Goal: Task Accomplishment & Management: Use online tool/utility

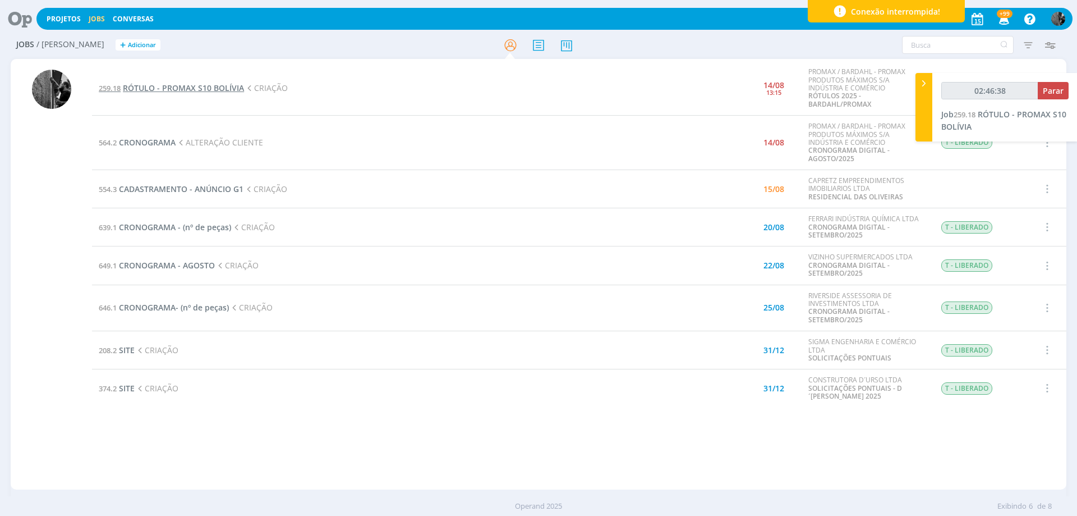
click at [178, 87] on span "RÓTULO - PROMAX S10 BOLÍVIA" at bounding box center [183, 87] width 121 height 11
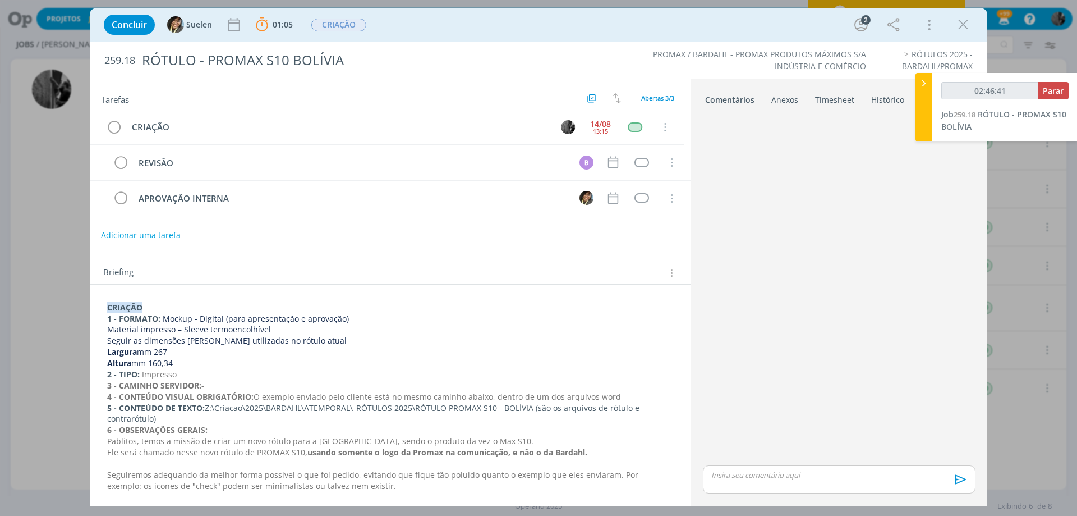
click at [759, 473] on p "dialog" at bounding box center [839, 475] width 255 height 10
type input "02:46:42"
click at [882, 475] on span "Suelen" at bounding box center [883, 478] width 29 height 12
click at [963, 477] on icon "dialog" at bounding box center [959, 483] width 17 height 17
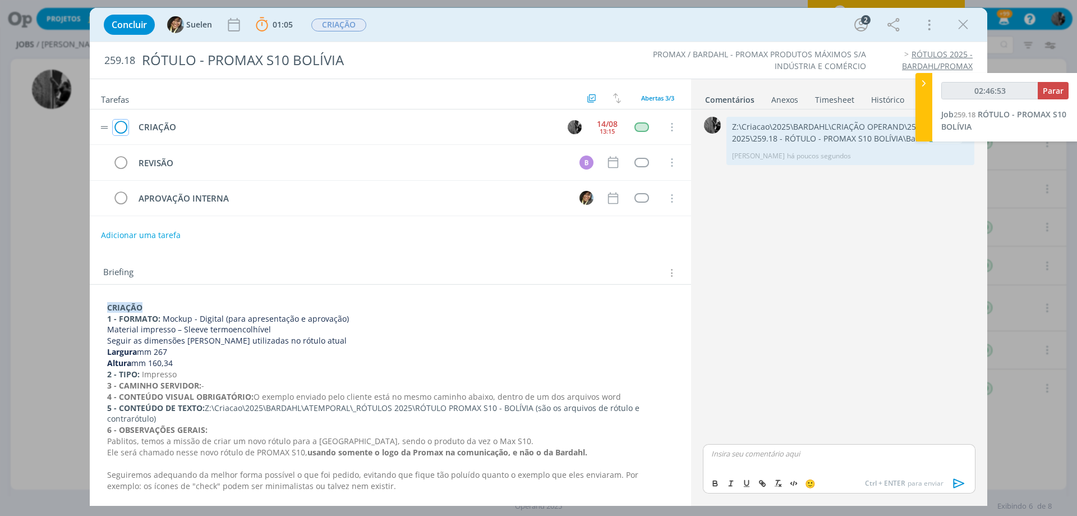
click at [122, 122] on icon "dialog" at bounding box center [121, 127] width 16 height 17
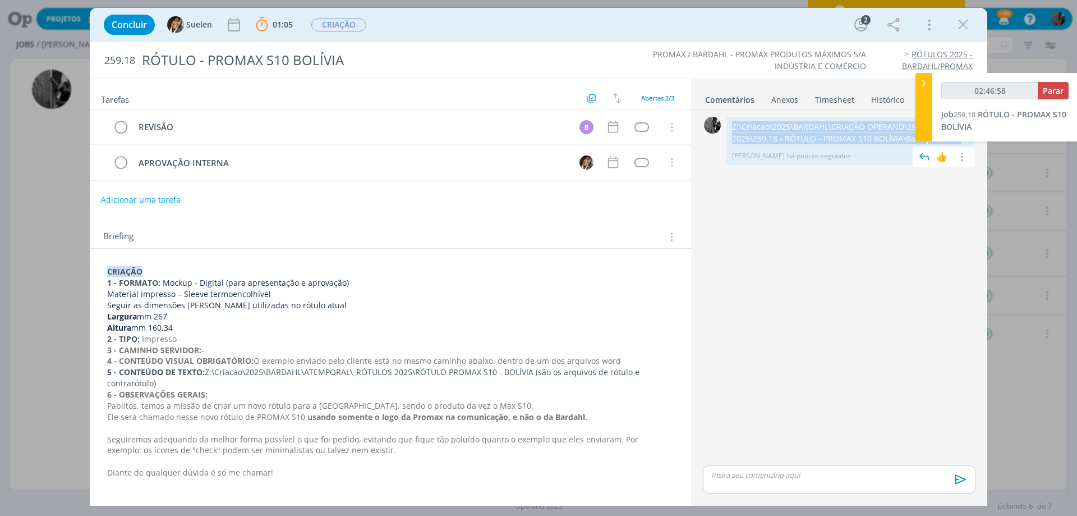
drag, startPoint x: 733, startPoint y: 127, endPoint x: 964, endPoint y: 142, distance: 231.1
click at [964, 142] on div "Z:\Criacao\2025\BARDAHL\CRIAÇÃO OPERAND\259 RÓTULO 2025\259.18 - RÓTULO - PROMA…" at bounding box center [850, 141] width 248 height 48
click at [289, 188] on div "REVISÃO B Cancelar APROVAÇÃO INTERNA Cancelar" at bounding box center [390, 149] width 601 height 80
click at [640, 165] on div "dialog" at bounding box center [641, 163] width 14 height 10
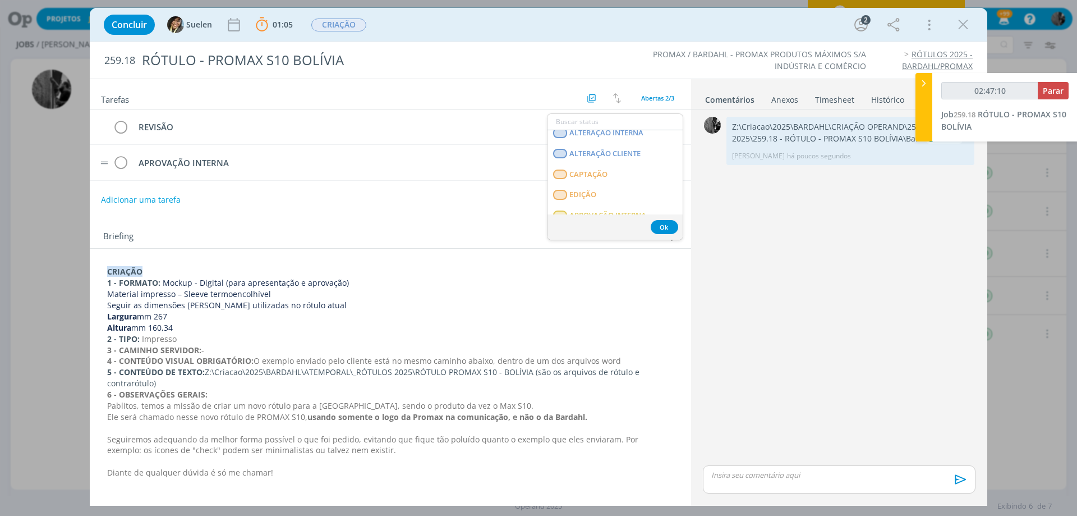
scroll to position [112, 0]
click at [615, 209] on span "APROVAÇÃO INTERNA" at bounding box center [607, 213] width 77 height 9
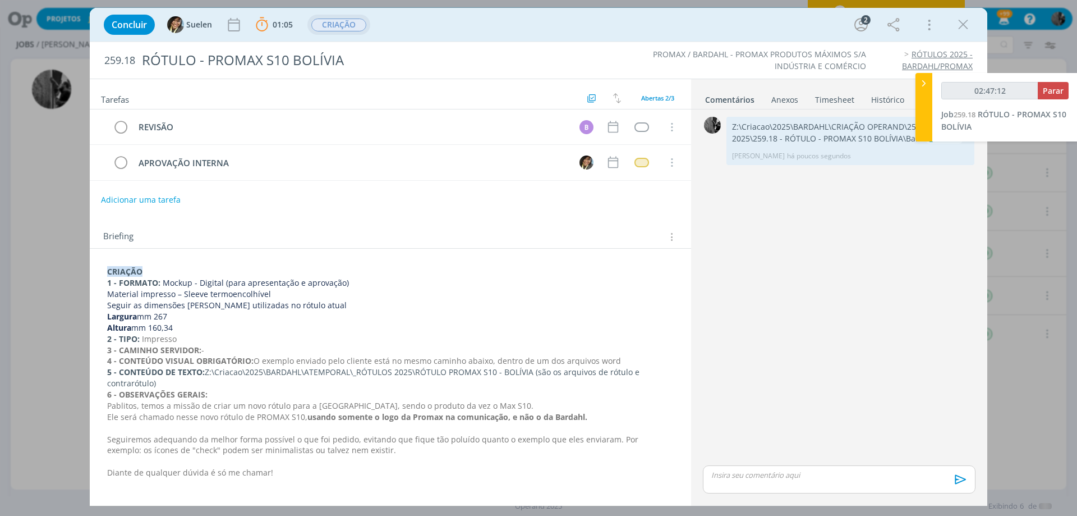
click at [328, 28] on span "CRIAÇÃO" at bounding box center [338, 25] width 55 height 13
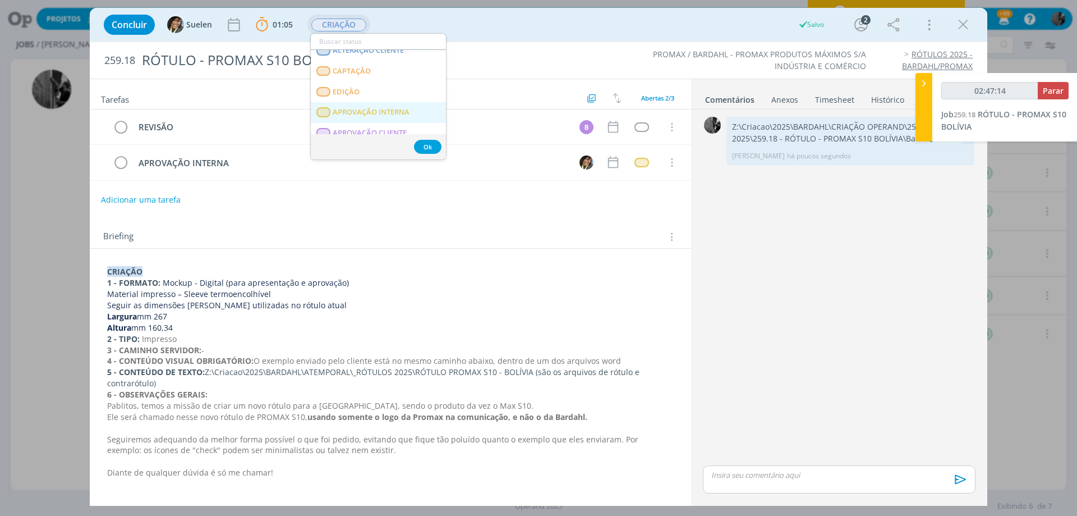
click at [380, 108] on span "APROVAÇÃO INTERNA" at bounding box center [371, 112] width 77 height 9
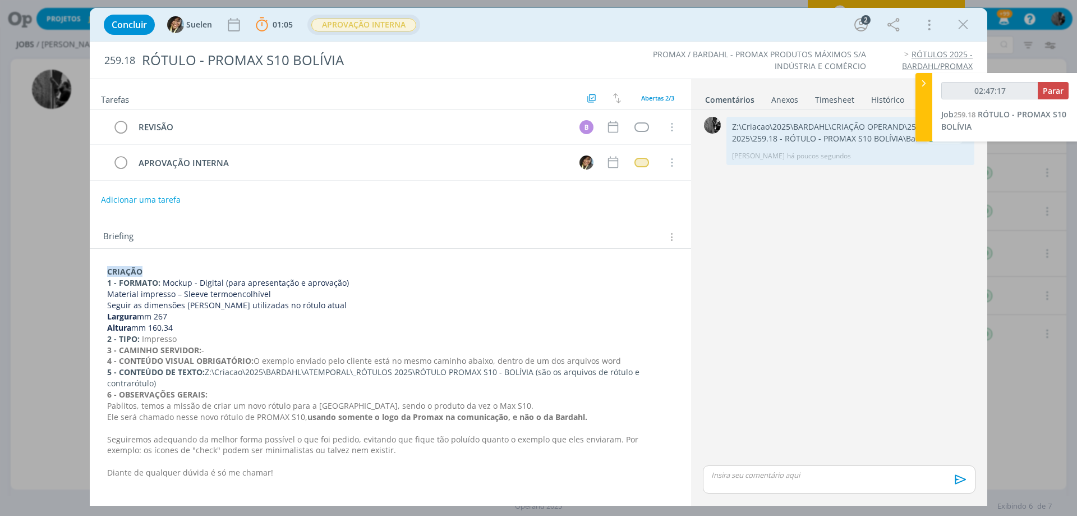
click at [1056, 103] on div "02:47:17 Parar" at bounding box center [1004, 95] width 127 height 26
click at [1055, 98] on button "Parar" at bounding box center [1053, 90] width 31 height 17
type input "02:48:00"
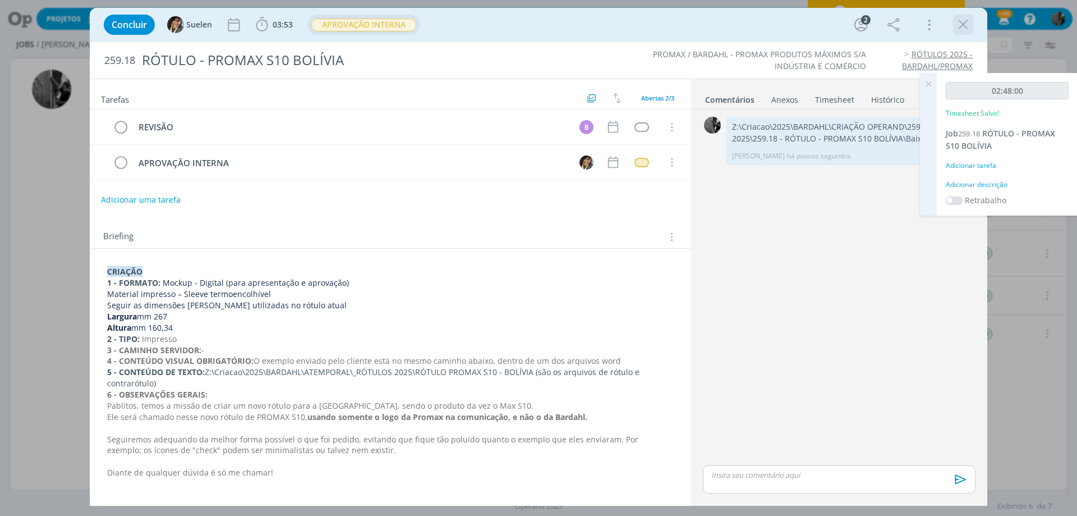
click at [965, 22] on icon "dialog" at bounding box center [963, 24] width 17 height 17
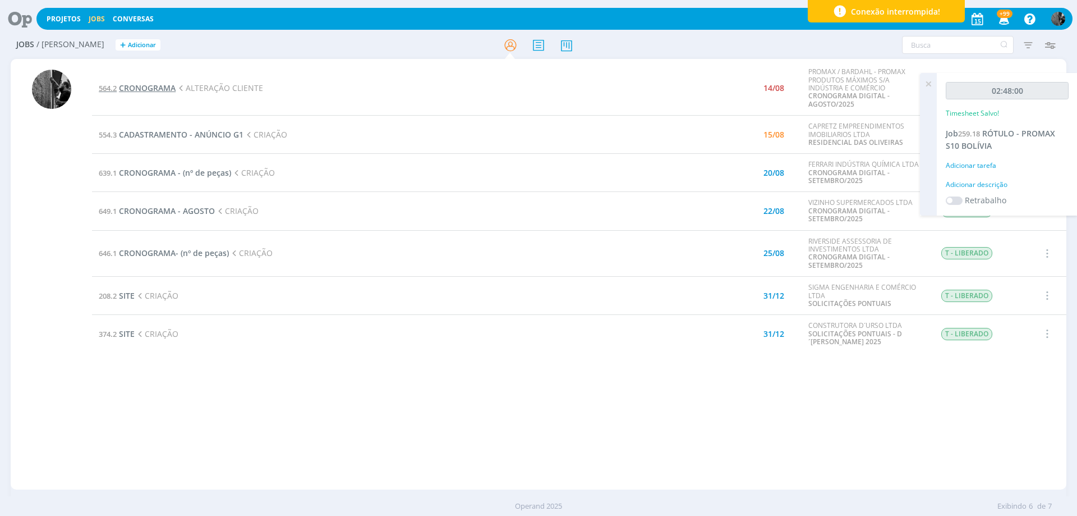
click at [146, 85] on span "CRONOGRAMA" at bounding box center [147, 87] width 57 height 11
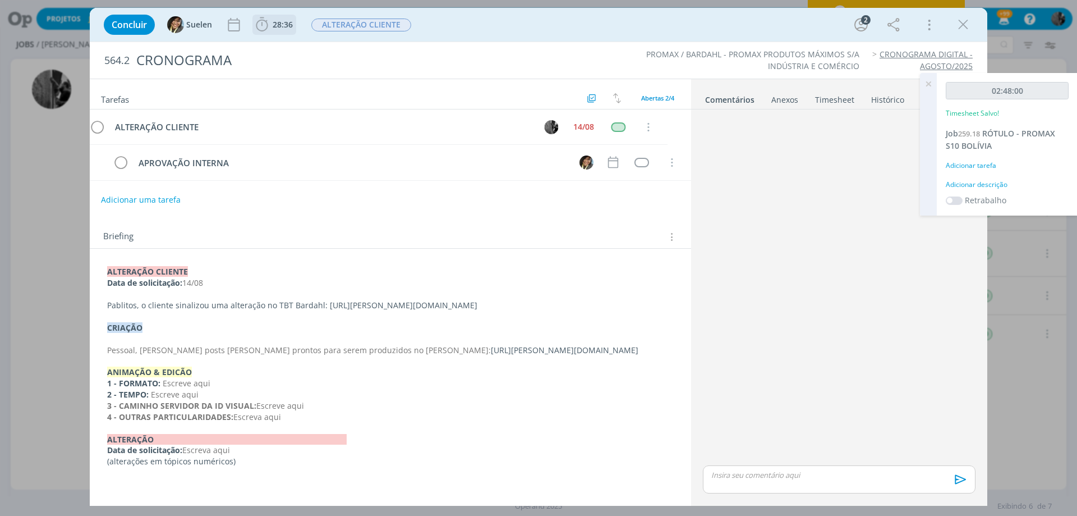
click at [271, 29] on span "28:36" at bounding box center [275, 24] width 42 height 17
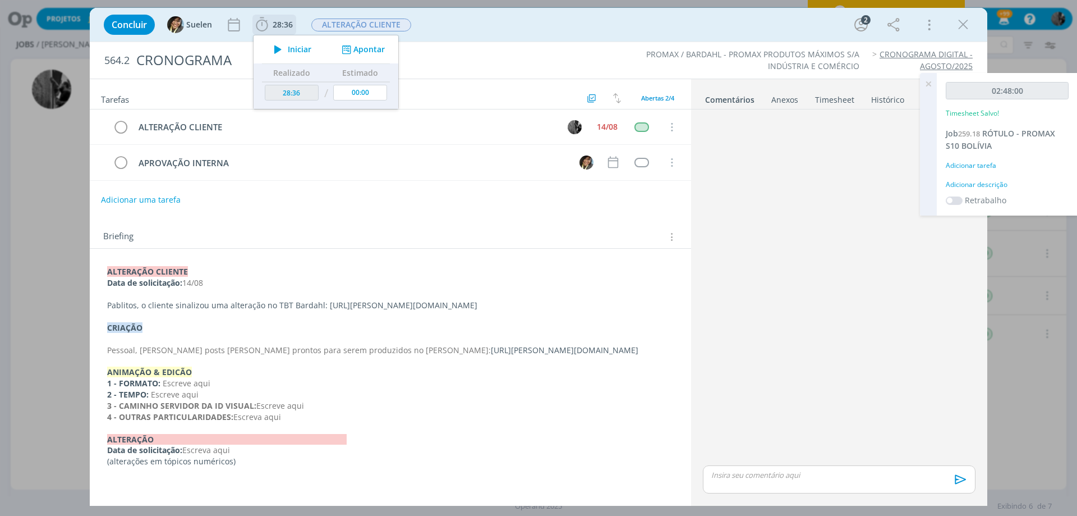
click at [292, 46] on span "Iniciar" at bounding box center [300, 49] width 24 height 8
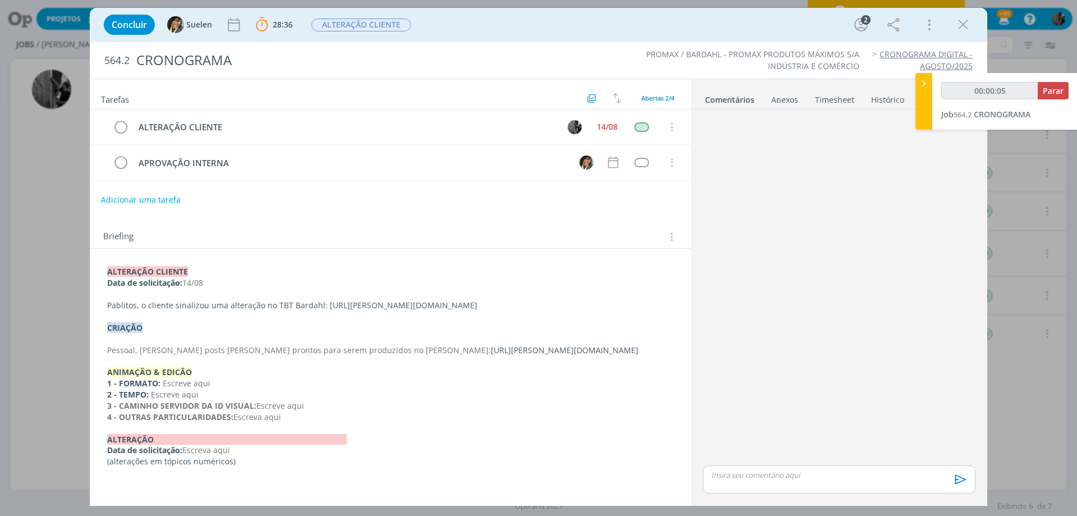
drag, startPoint x: 320, startPoint y: 304, endPoint x: 517, endPoint y: 304, distance: 196.3
click at [517, 304] on p "Pablitos, o cliente sinalizou uma alteração no TBT Bardahl: [URL][PERSON_NAME][…" at bounding box center [390, 305] width 567 height 11
click at [523, 303] on p "Pablitos, o cliente sinalizou uma alteração no TBT Bardahl: [URL][PERSON_NAME][…" at bounding box center [390, 305] width 565 height 11
drag, startPoint x: 523, startPoint y: 303, endPoint x: 330, endPoint y: 305, distance: 193.0
click at [330, 305] on p "Pablitos, o cliente sinalizou uma alteração no TBT Bardahl: [URL][PERSON_NAME][…" at bounding box center [390, 305] width 565 height 11
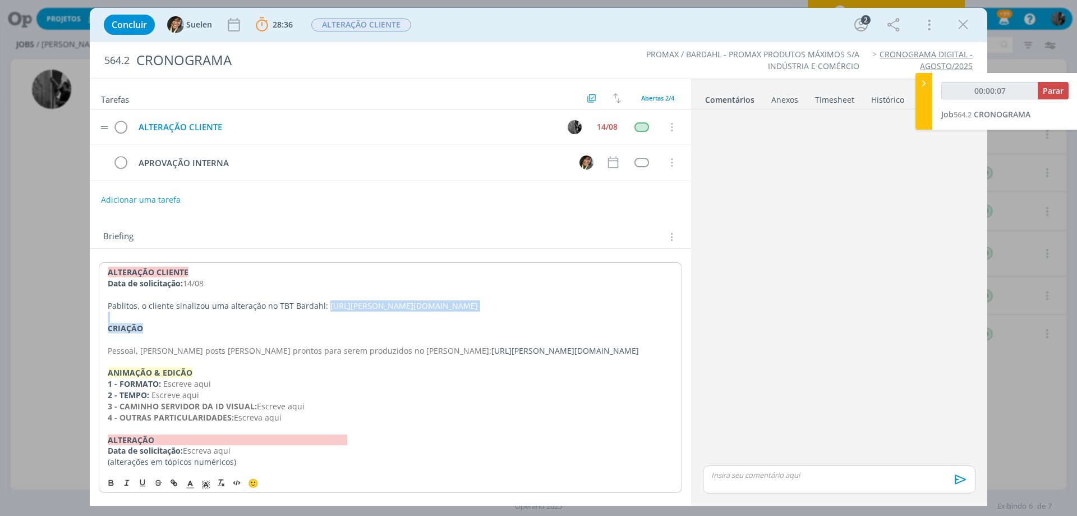
copy p "[URL][PERSON_NAME][DOMAIN_NAME]"
click at [962, 31] on icon "dialog" at bounding box center [963, 24] width 17 height 17
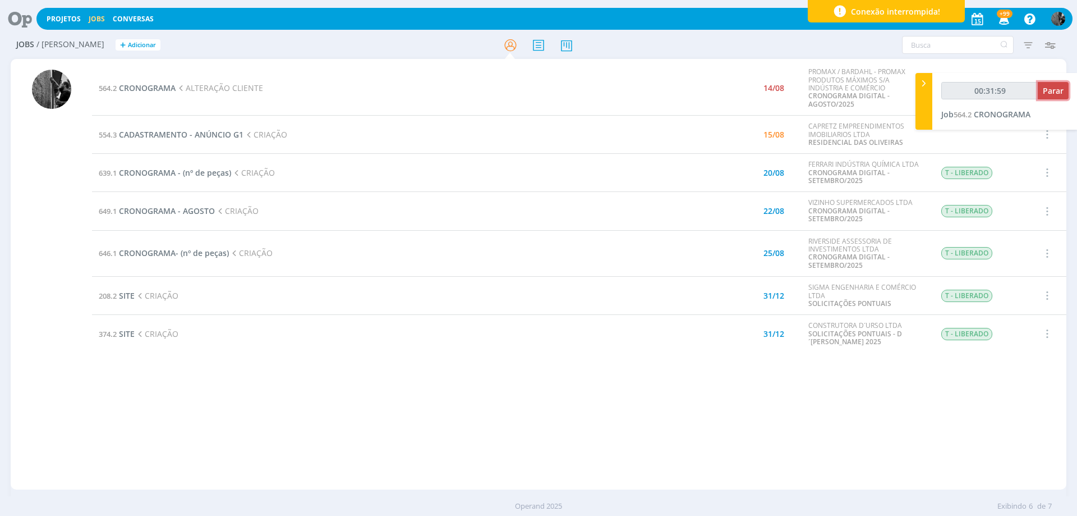
click at [1049, 90] on span "Parar" at bounding box center [1053, 90] width 21 height 11
type input "00:32:00"
click at [158, 86] on span "CRONOGRAMA" at bounding box center [147, 87] width 57 height 11
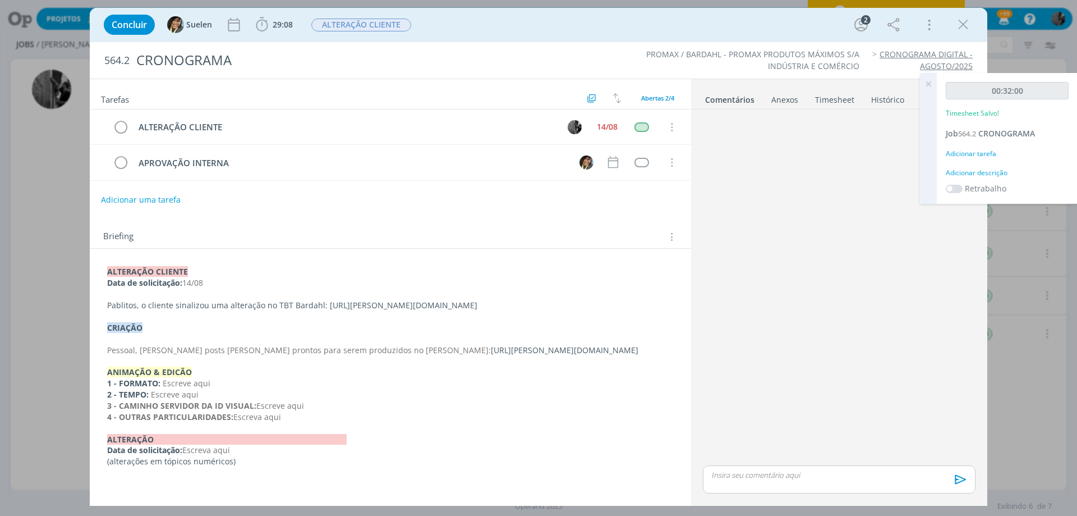
click at [776, 482] on div "dialog" at bounding box center [839, 479] width 273 height 28
click at [857, 479] on span "Suelen" at bounding box center [858, 478] width 29 height 12
click at [959, 479] on icon "dialog" at bounding box center [959, 483] width 17 height 17
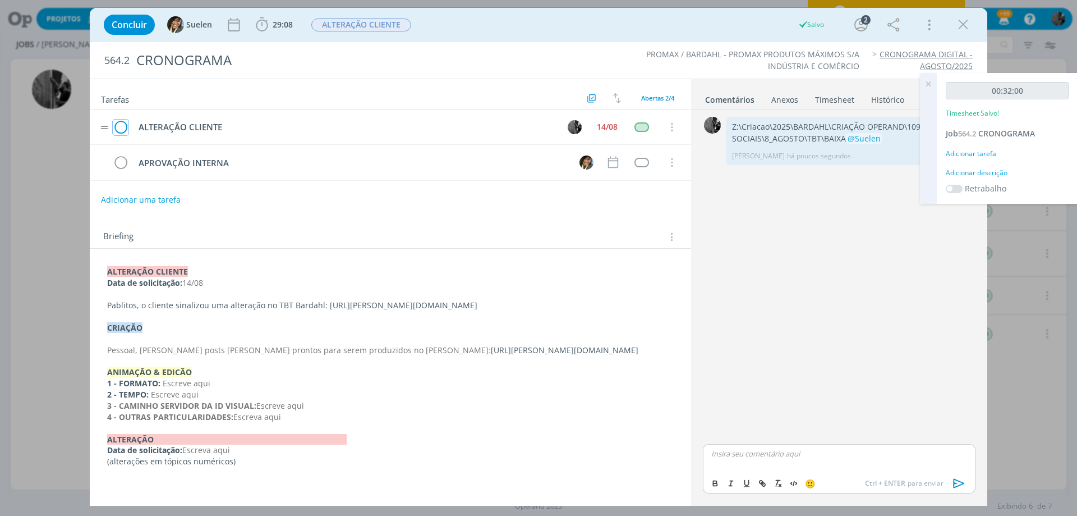
click at [127, 126] on icon "dialog" at bounding box center [121, 127] width 16 height 17
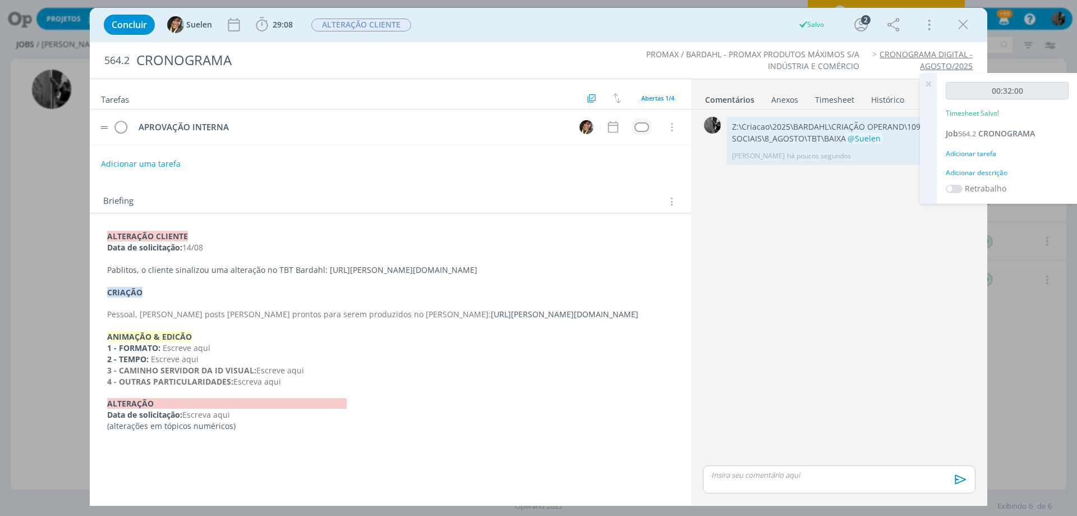
click at [649, 123] on td "dialog" at bounding box center [642, 126] width 20 height 17
click at [639, 126] on div "dialog" at bounding box center [641, 127] width 14 height 10
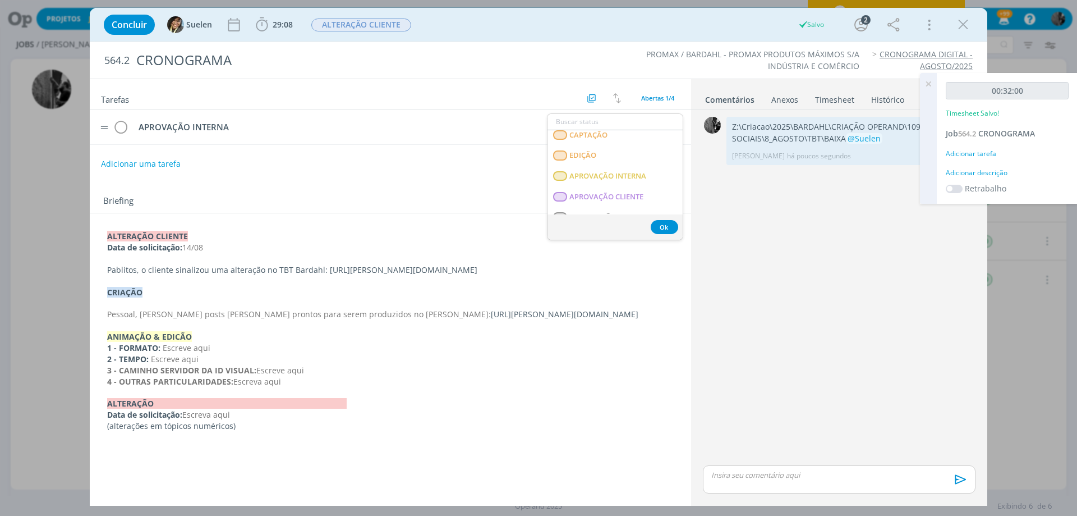
scroll to position [168, 0]
click at [638, 159] on span "APROVAÇÃO INTERNA" at bounding box center [607, 157] width 77 height 9
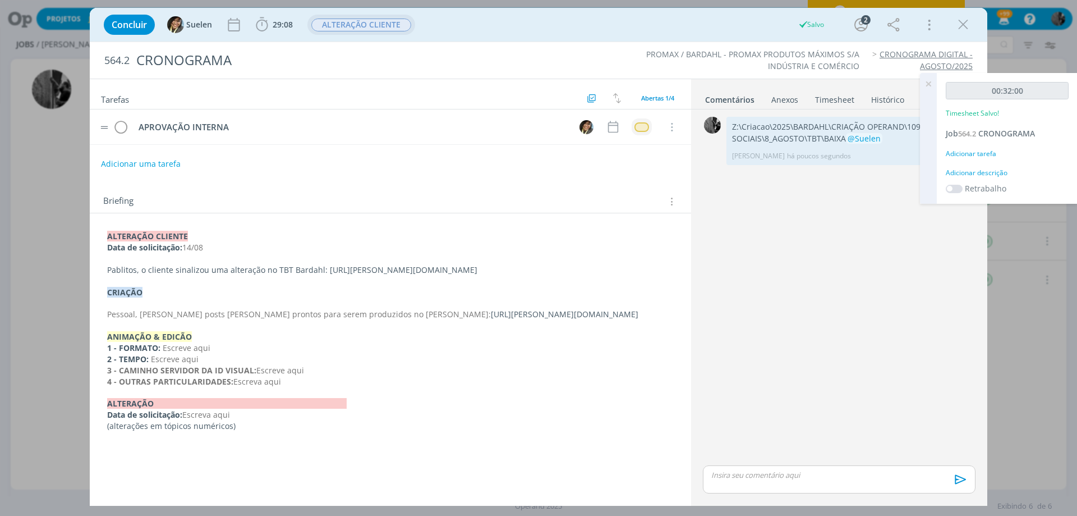
click at [348, 21] on span "ALTERAÇÃO CLIENTE" at bounding box center [361, 25] width 100 height 13
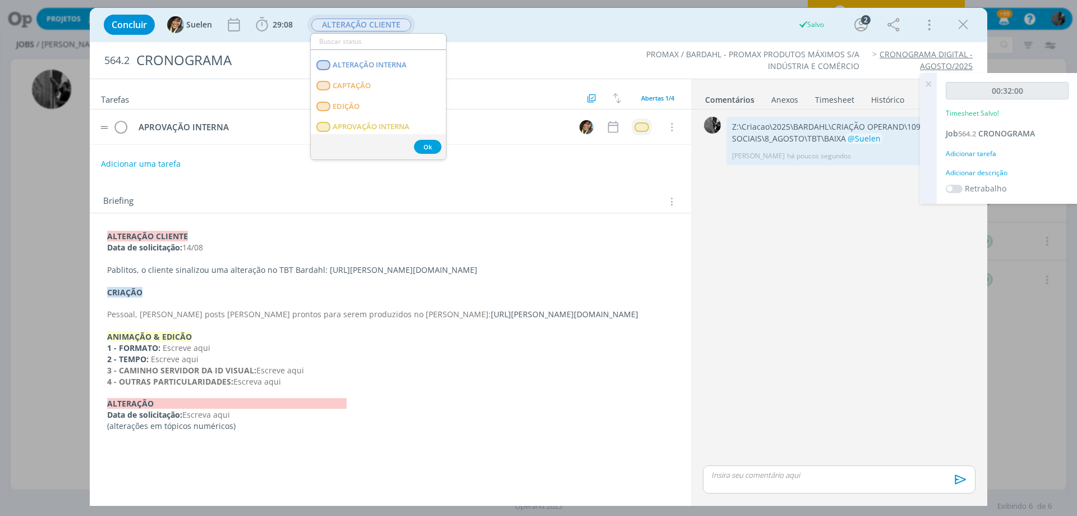
scroll to position [112, 0]
click at [374, 103] on INTERNA "APROVAÇÃO INTERNA" at bounding box center [378, 112] width 135 height 21
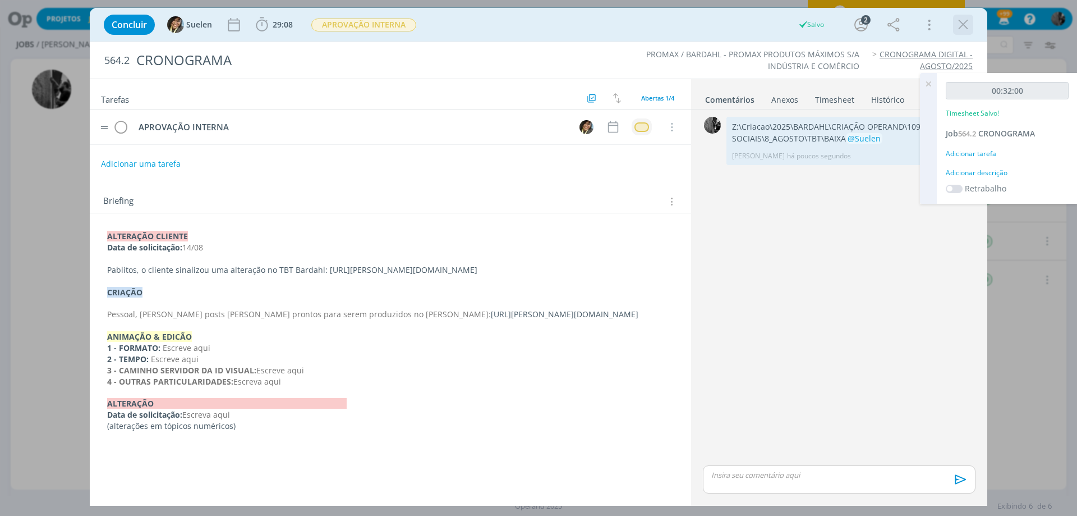
click at [965, 23] on icon "dialog" at bounding box center [963, 24] width 17 height 17
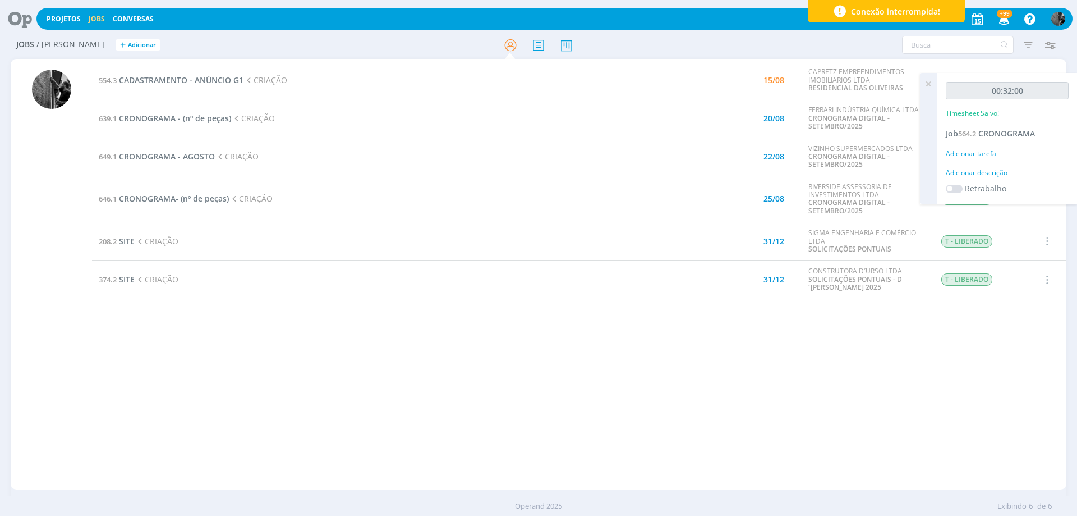
click at [925, 82] on icon at bounding box center [928, 84] width 20 height 22
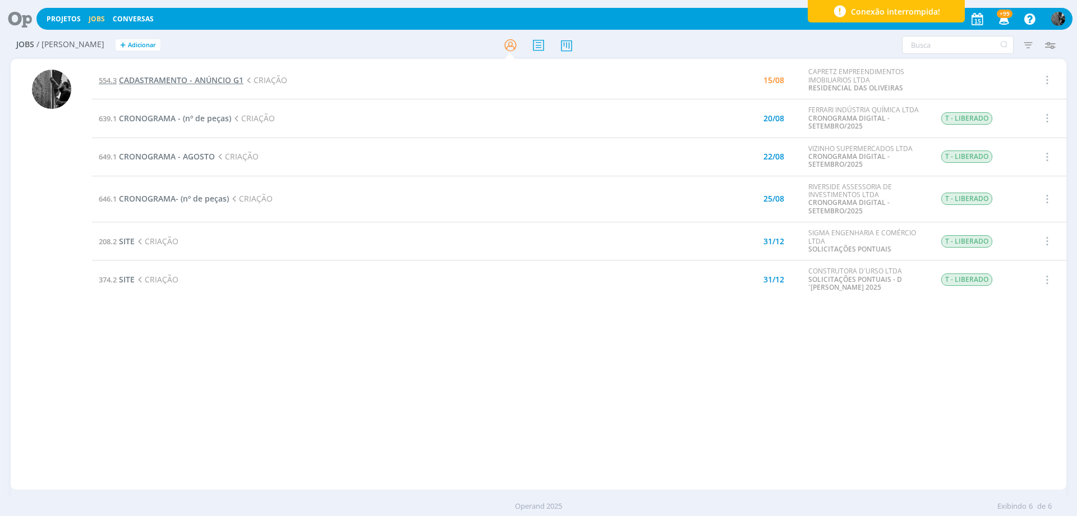
click at [171, 75] on span "CADASTRAMENTO - ANÚNCIO G1" at bounding box center [181, 80] width 125 height 11
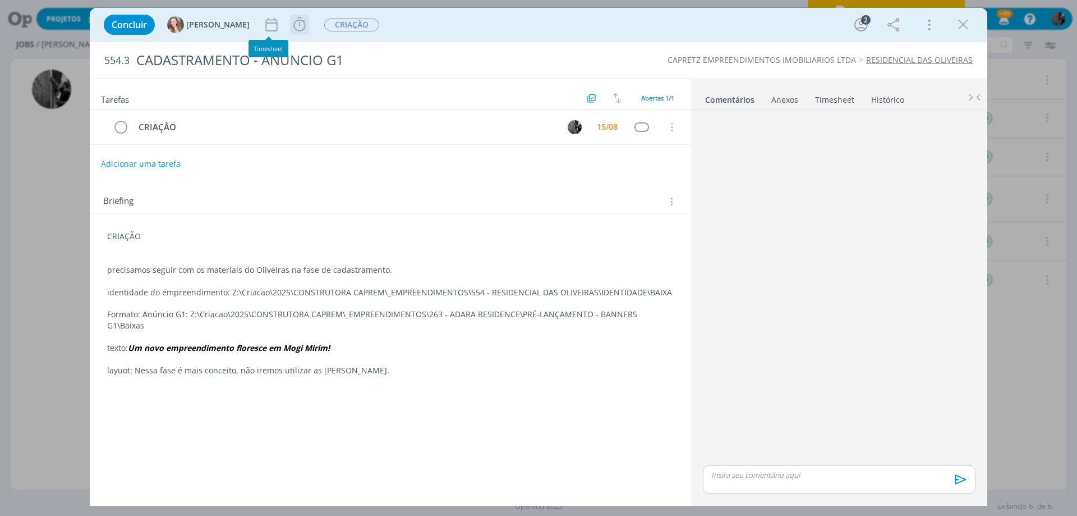
click at [291, 22] on icon "dialog" at bounding box center [299, 24] width 17 height 17
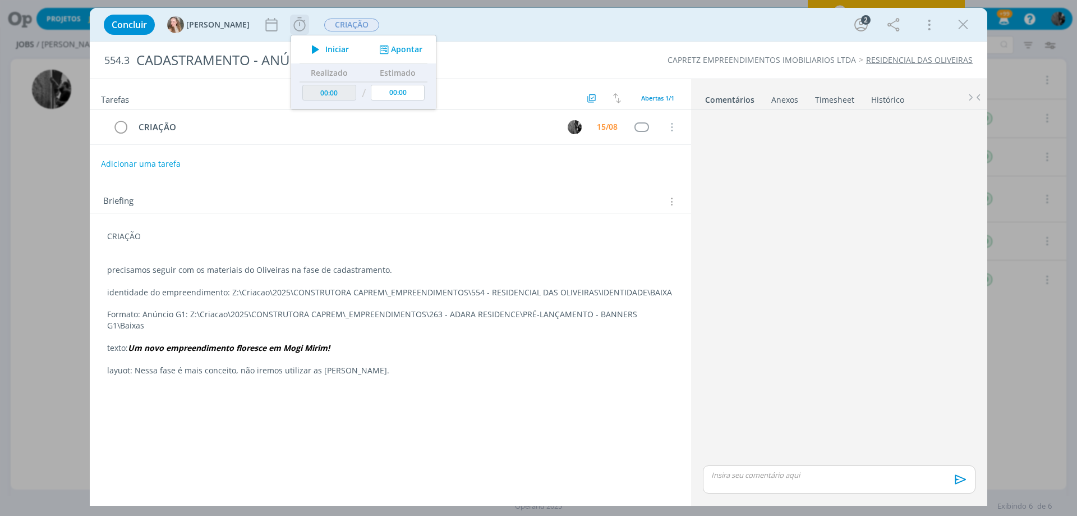
click at [325, 49] on span "Iniciar" at bounding box center [337, 49] width 24 height 8
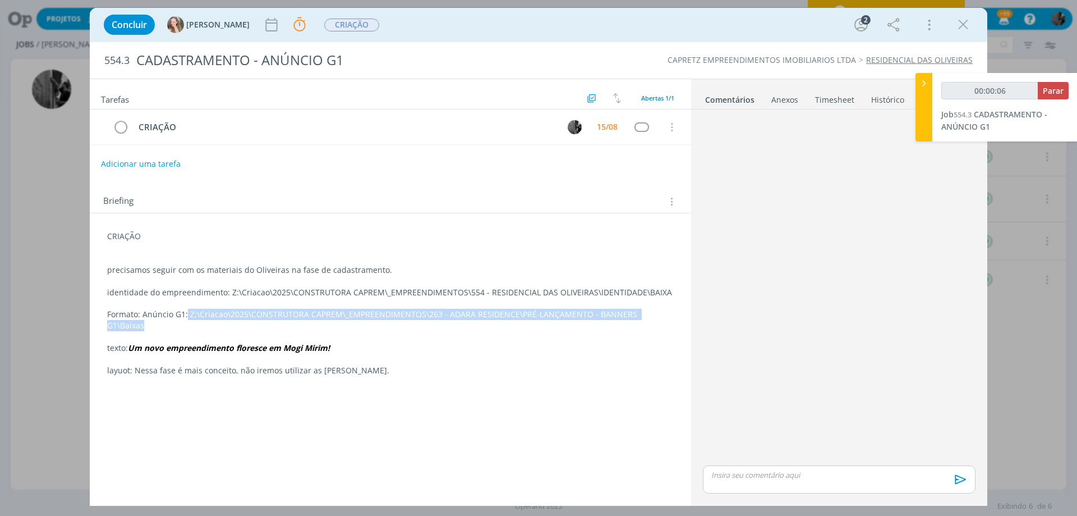
drag, startPoint x: 187, startPoint y: 309, endPoint x: 672, endPoint y: 317, distance: 484.8
click at [672, 317] on p "Formato: Anúncio G1: Z:\Criacao\2025\CONSTRUTORA CAPREM\_EMPREENDIMENTOS\263 - …" at bounding box center [390, 320] width 567 height 22
copy p "Z:\Criacao\2025\CONSTRUTORA CAPREM\_EMPREENDIMENTOS\263 - ADARA RESIDENCE\PRÉ-L…"
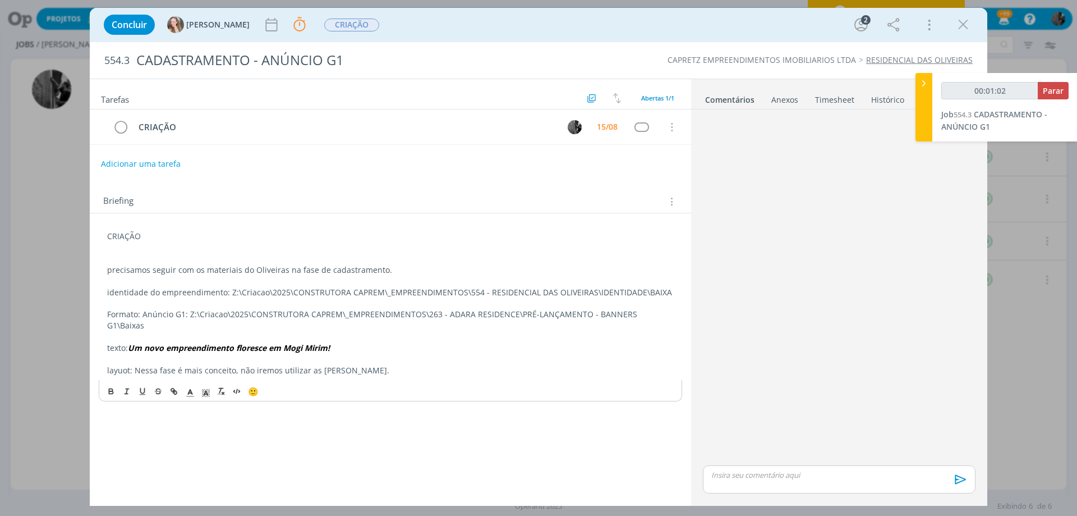
click at [171, 320] on p "Formato: Anúncio G1: Z:\Criacao\2025\CONSTRUTORA CAPREM\_EMPREENDIMENTOS\263 - …" at bounding box center [390, 320] width 567 height 22
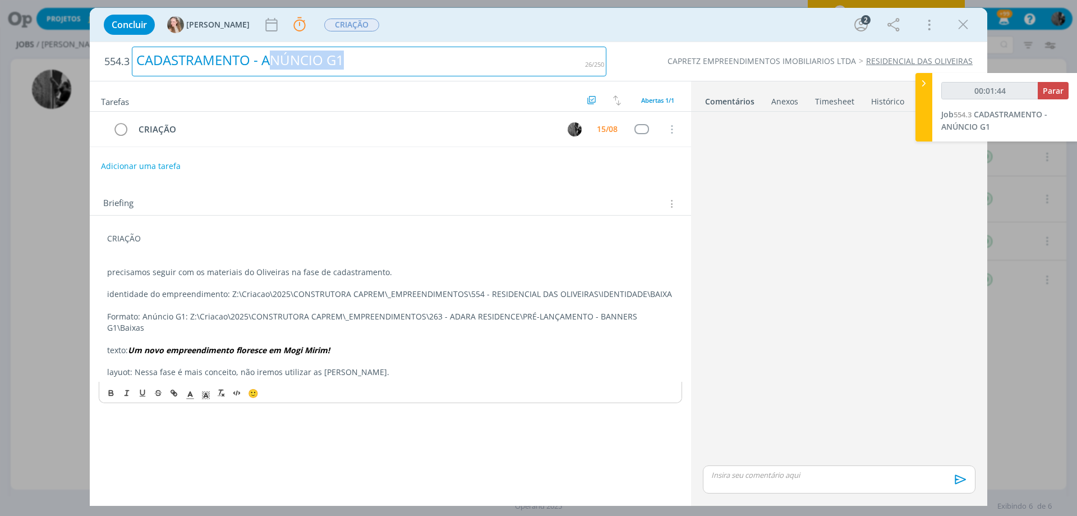
drag, startPoint x: 269, startPoint y: 65, endPoint x: 353, endPoint y: 62, distance: 84.2
click at [353, 62] on div "CADASTRAMENTO - ANÚNCIO G1" at bounding box center [369, 62] width 475 height 30
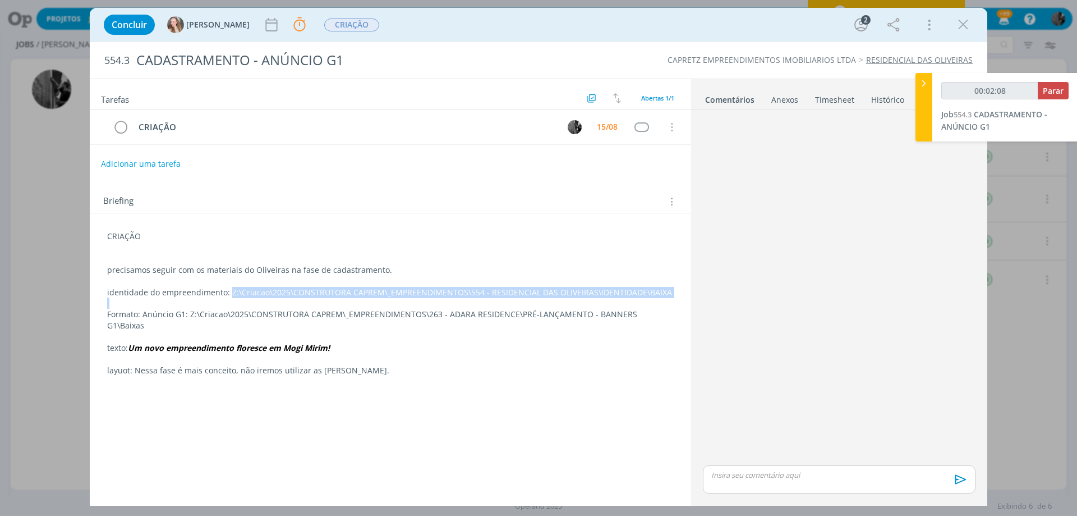
drag, startPoint x: 227, startPoint y: 289, endPoint x: 234, endPoint y: 300, distance: 12.9
click at [234, 300] on div "CRIAÇÃO precisamos seguir com os materiais do Oliveiras na fase de cadastrament…" at bounding box center [390, 303] width 583 height 153
copy p "Z:\Criacao\2025\CONSTRUTORA CAPREM\_EMPREENDIMENTOS\554 - RESIDENCIAL DAS OLIVE…"
click at [334, 292] on p "identidade do empreendimento: Z:\Criacao\2025\CONSTRUTORA CAPREM\_EMPREENDIMENT…" at bounding box center [390, 292] width 567 height 11
drag, startPoint x: 227, startPoint y: 293, endPoint x: 660, endPoint y: 299, distance: 433.7
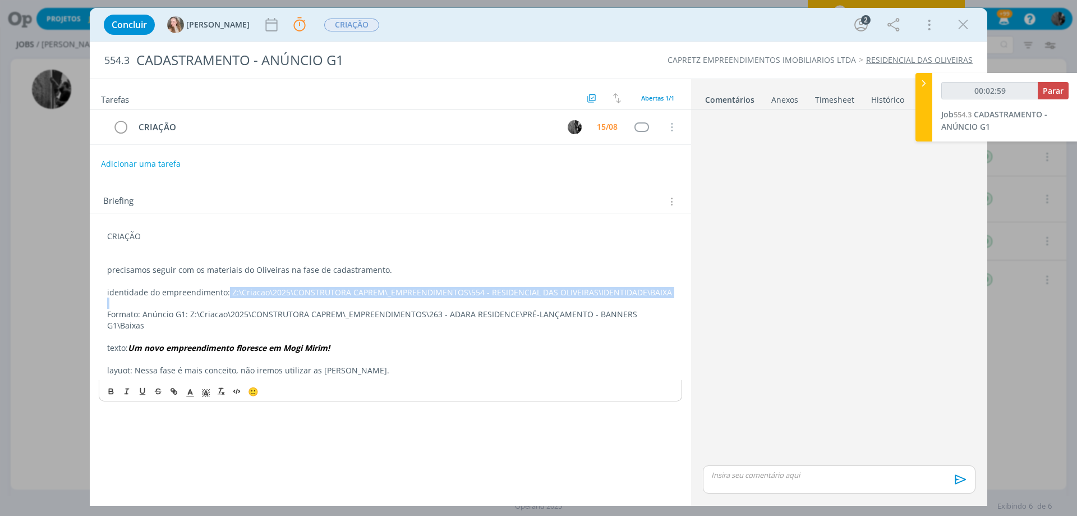
click at [660, 299] on div "CRIAÇÃO precisamos seguir com os materiais do Oliveiras na fase de cadastrament…" at bounding box center [390, 303] width 583 height 153
copy p "Z:\Criacao\2025\CONSTRUTORA CAPREM\_EMPREENDIMENTOS\554 - RESIDENCIAL DAS OLIVE…"
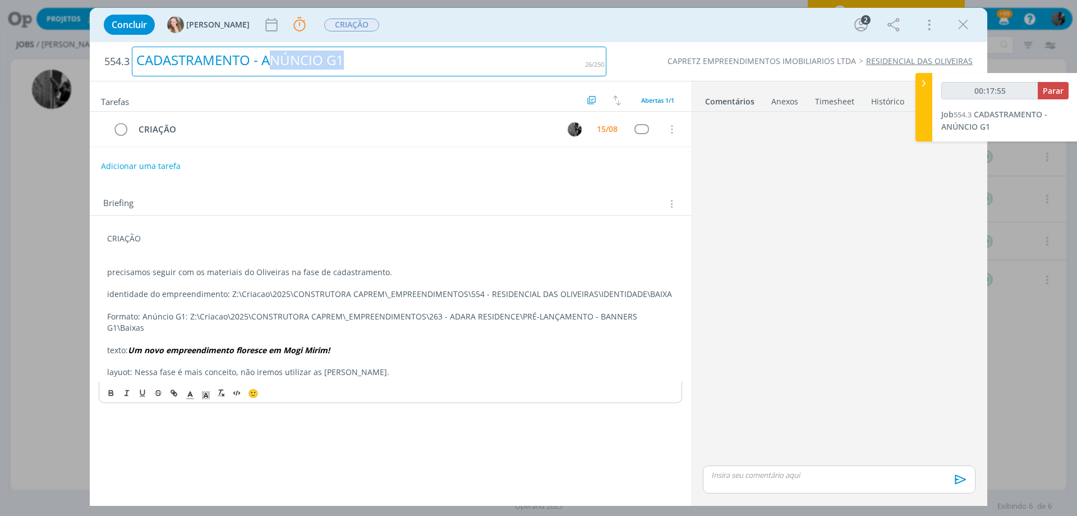
drag, startPoint x: 271, startPoint y: 56, endPoint x: 368, endPoint y: 56, distance: 97.1
click at [368, 56] on div "CADASTRAMENTO - ANÚNCIO G1" at bounding box center [369, 62] width 475 height 30
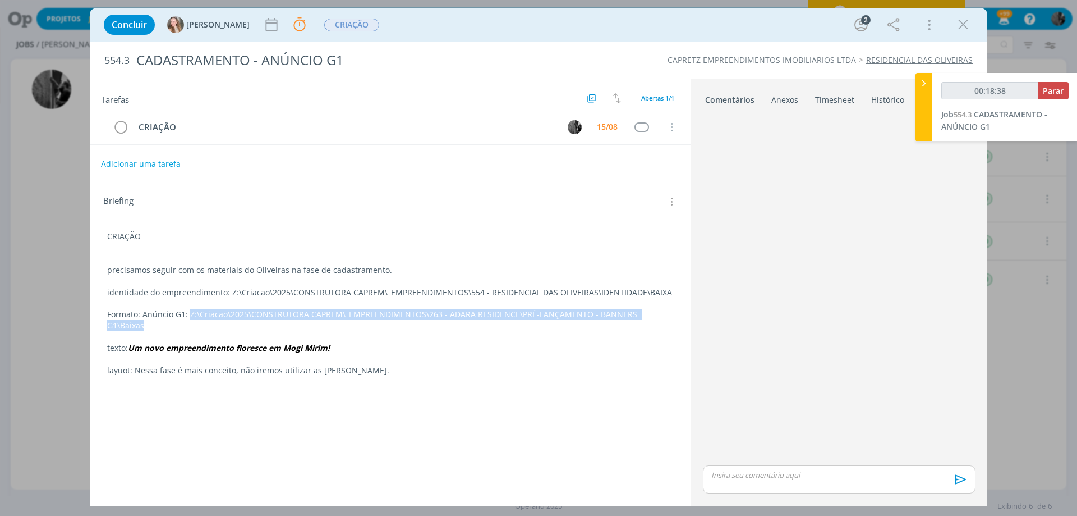
drag, startPoint x: 188, startPoint y: 315, endPoint x: 675, endPoint y: 317, distance: 487.0
click at [675, 317] on div "CRIAÇÃO precisamos seguir com os materiais do Oliveiras na fase de cadastrament…" at bounding box center [390, 303] width 583 height 153
copy p "Z:\Criacao\2025\CONSTRUTORA CAPREM\_EMPREENDIMENTOS\263 - ADARA RESIDENCE\PRÉ-L…"
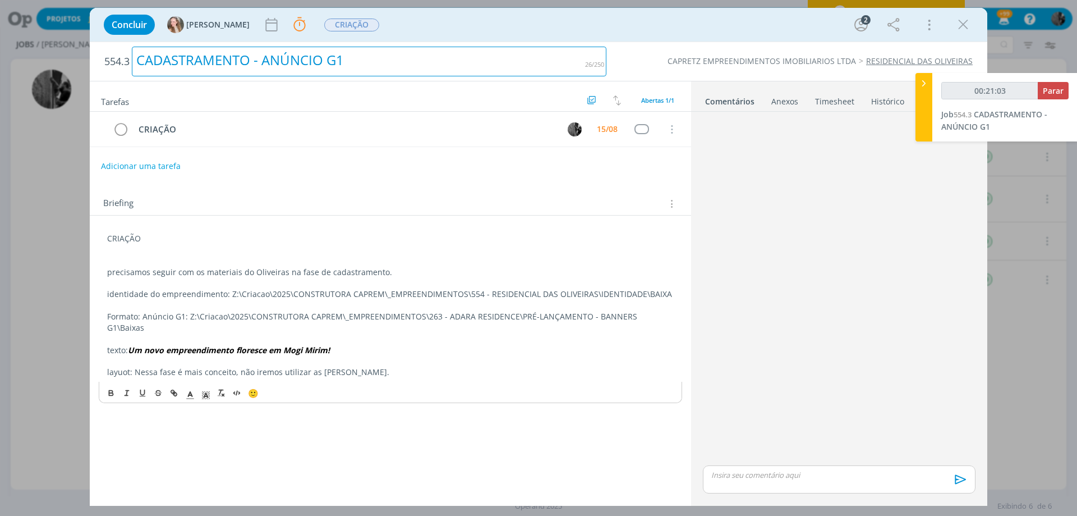
click at [140, 59] on div "CADASTRAMENTO - ANÚNCIO G1" at bounding box center [369, 62] width 475 height 30
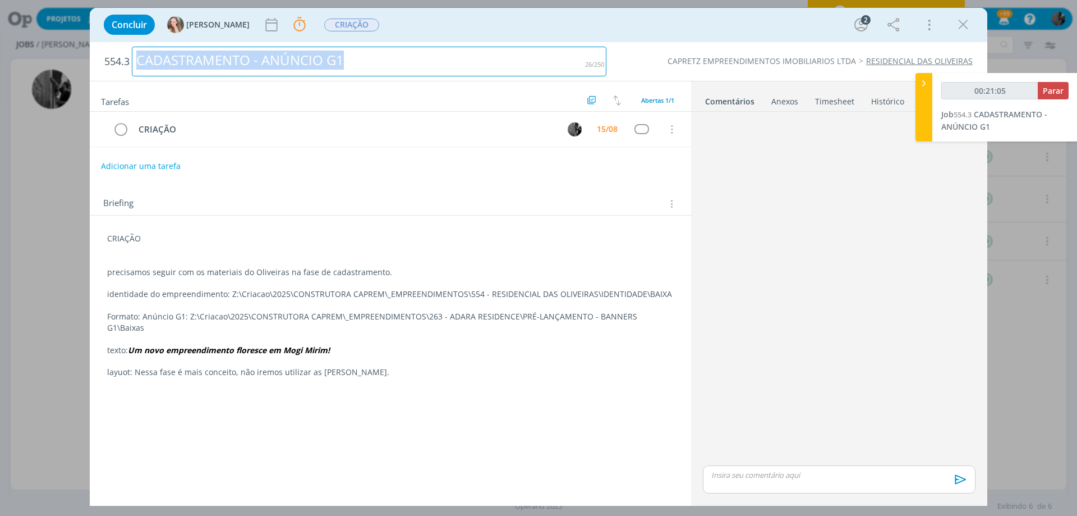
drag, startPoint x: 139, startPoint y: 58, endPoint x: 358, endPoint y: 59, distance: 219.4
click at [358, 59] on div "CADASTRAMENTO - ANÚNCIO G1" at bounding box center [369, 62] width 475 height 30
copy div "CADASTRAMENTO - ANÚNCIO G1"
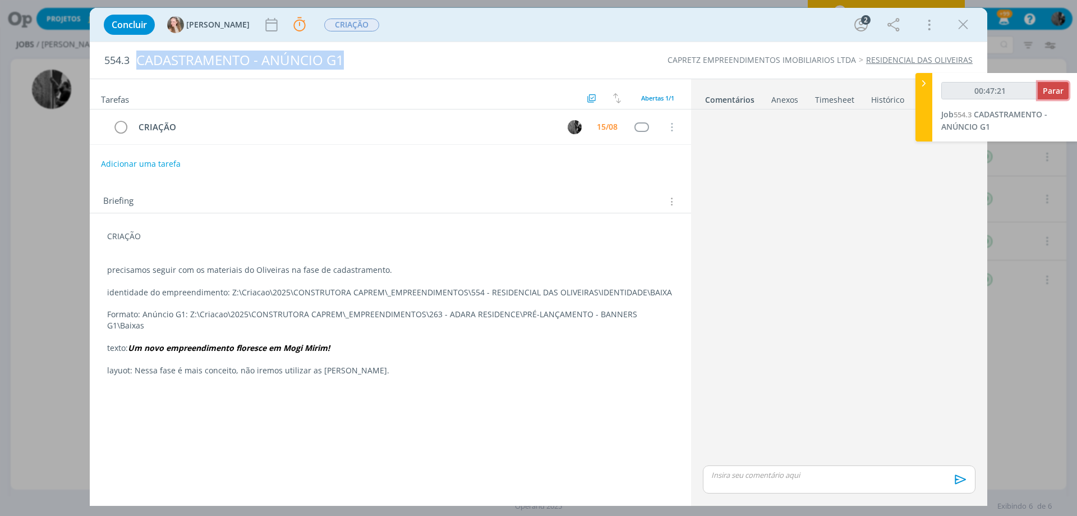
type input "00:47:22"
click at [1049, 87] on span "Parar" at bounding box center [1053, 90] width 21 height 11
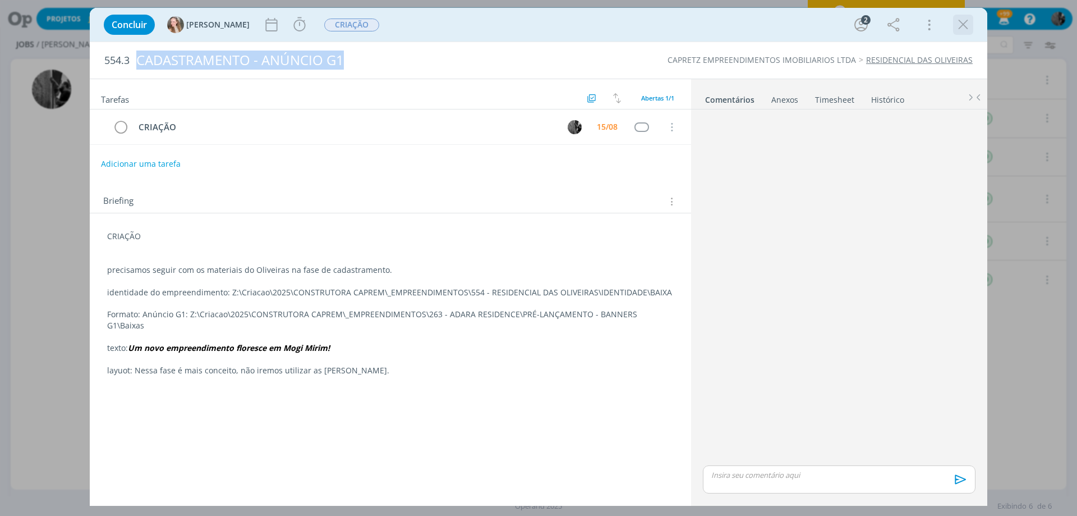
click at [965, 21] on icon "dialog" at bounding box center [963, 24] width 17 height 17
